Goal: Transaction & Acquisition: Download file/media

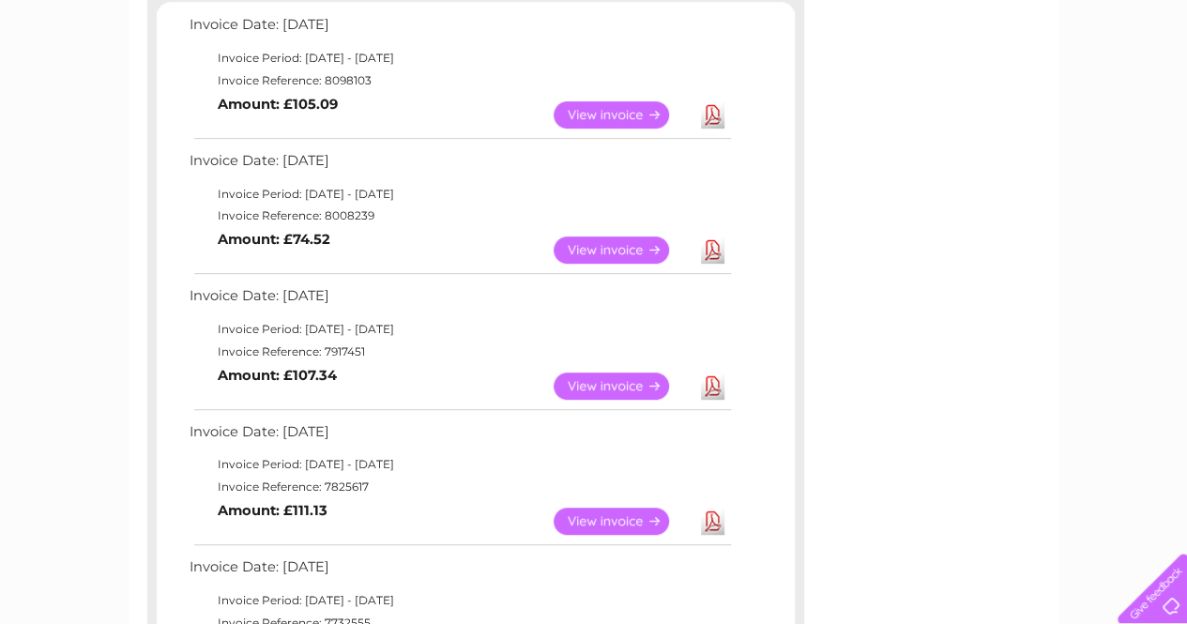
click at [626, 112] on link "View" at bounding box center [623, 114] width 138 height 27
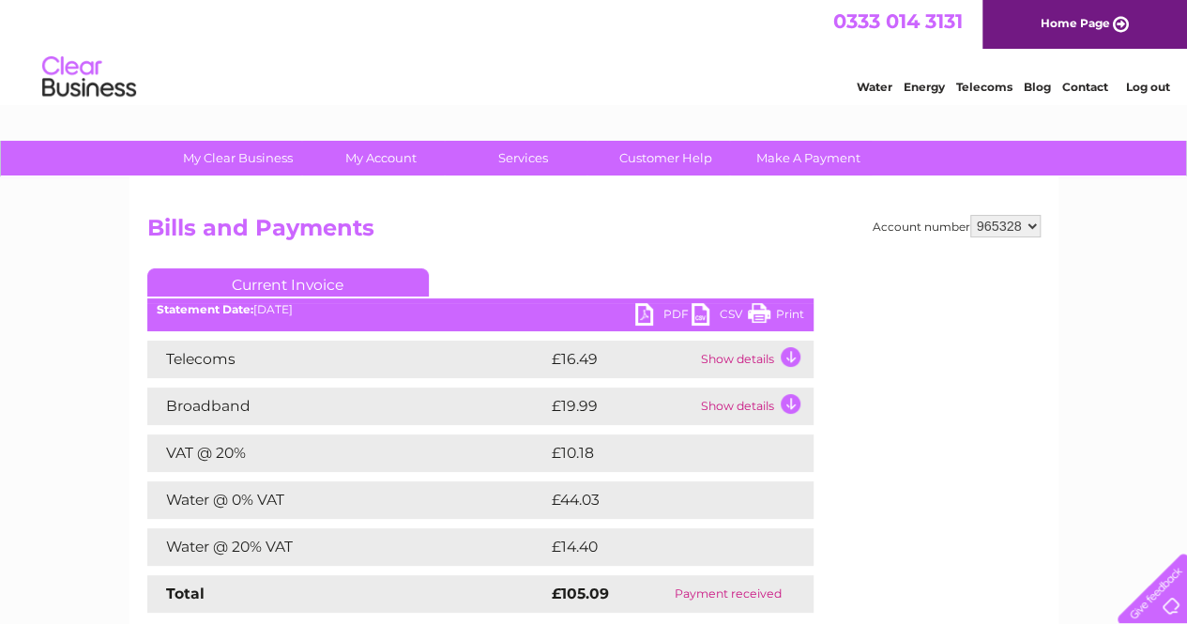
click at [638, 312] on link "PDF" at bounding box center [663, 316] width 56 height 27
click at [702, 22] on div "0333 014 3131 Home Page" at bounding box center [593, 24] width 1187 height 49
click at [638, 305] on link "PDF" at bounding box center [663, 316] width 56 height 27
click at [651, 316] on link "PDF" at bounding box center [663, 316] width 56 height 27
